Goal: Find specific page/section: Locate a particular part of the current website

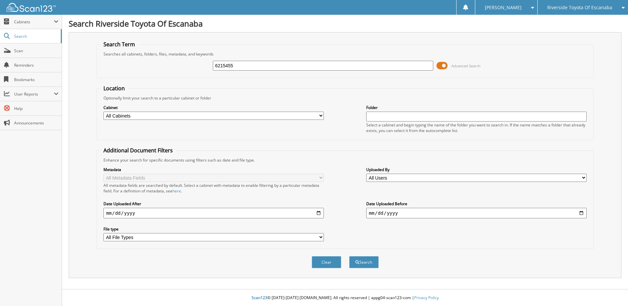
type input "6215455"
click at [349, 256] on button "Search" at bounding box center [364, 262] width 30 height 12
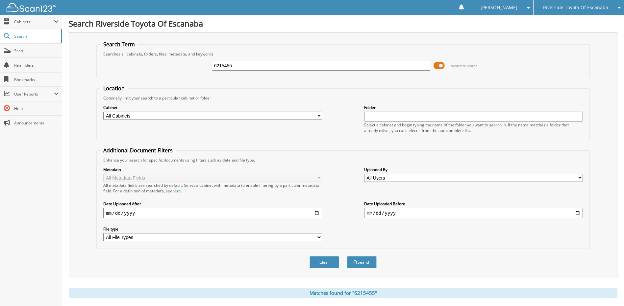
click at [268, 67] on input "6215455" at bounding box center [321, 66] width 219 height 10
type input "6125455"
click at [347, 256] on button "Search" at bounding box center [362, 262] width 30 height 12
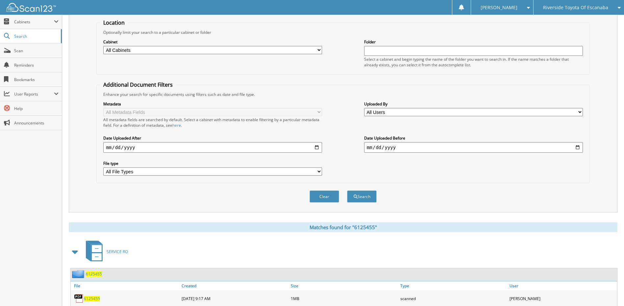
scroll to position [98, 0]
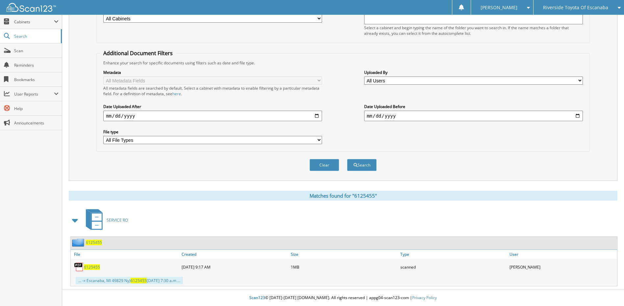
click at [97, 242] on span "6125455" at bounding box center [94, 243] width 16 height 6
